Goal: Check status

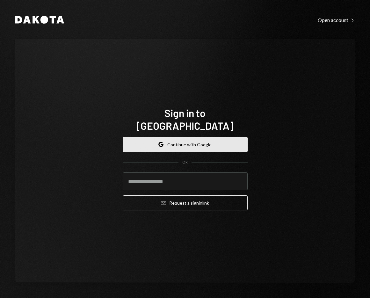
click at [220, 143] on button "Google Continue with Google" at bounding box center [185, 144] width 125 height 15
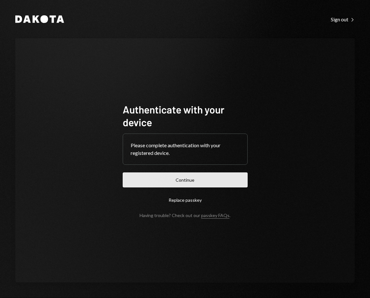
click at [208, 180] on button "Continue" at bounding box center [185, 179] width 125 height 15
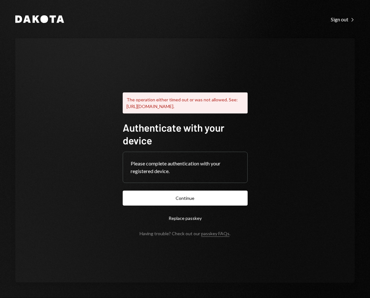
click at [231, 193] on form "Authenticate with your device Please complete authentication with your register…" at bounding box center [185, 178] width 125 height 115
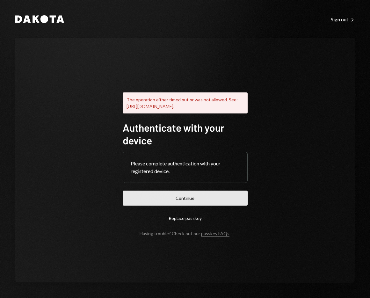
click at [231, 201] on button "Continue" at bounding box center [185, 197] width 125 height 15
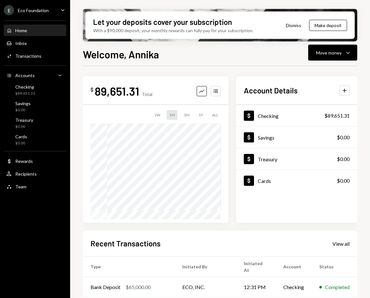
click at [27, 97] on div "Home Home Inbox Inbox Activities Transactions Accounts Accounts Caret Down Chec…" at bounding box center [35, 105] width 70 height 177
click at [27, 60] on div "Activities Transactions" at bounding box center [34, 56] width 57 height 11
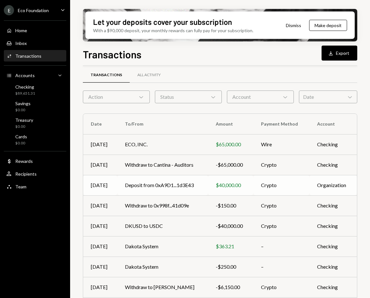
scroll to position [7, 0]
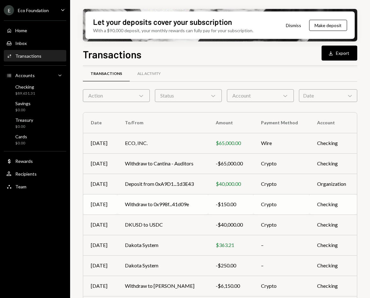
click at [142, 203] on td "Withdraw to 0x998f...41d09e" at bounding box center [162, 204] width 91 height 20
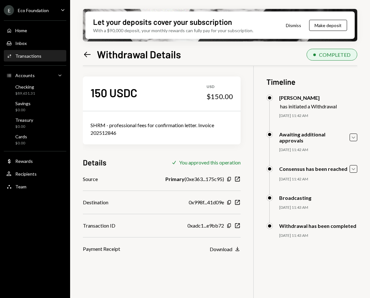
scroll to position [4, 0]
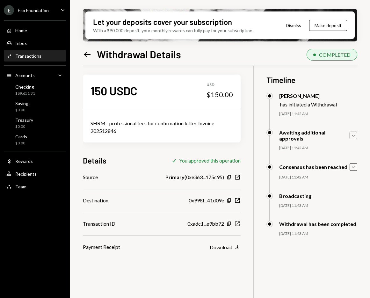
click at [240, 225] on icon "New Window" at bounding box center [237, 223] width 6 height 6
